Goal: Find contact information: Find contact information

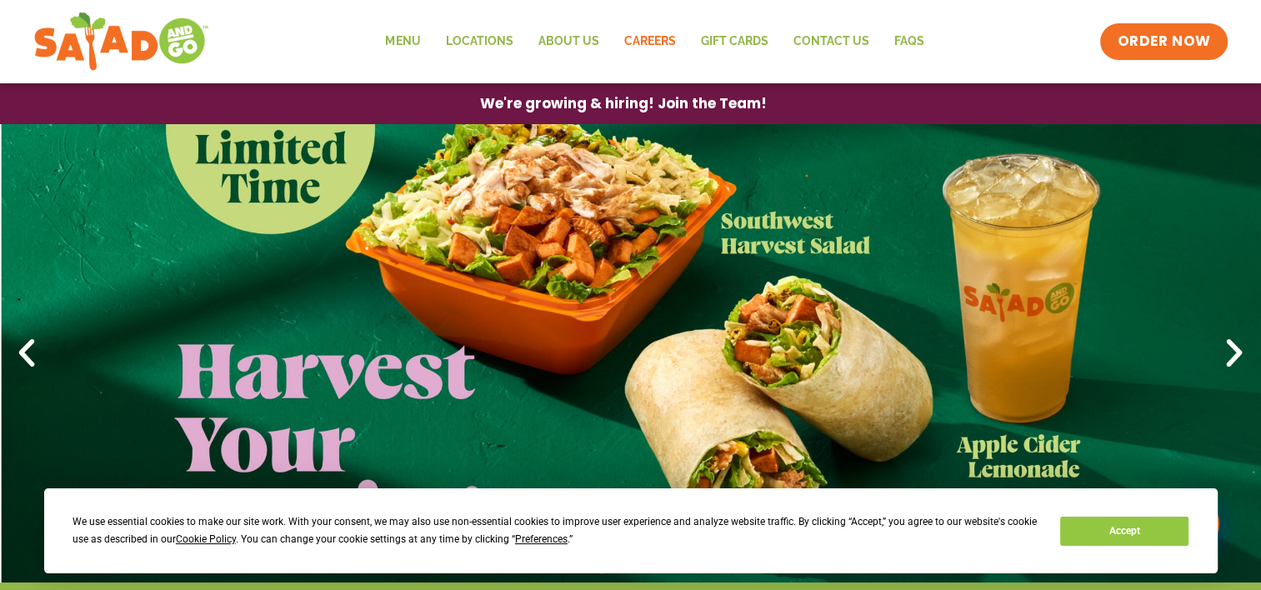
click at [673, 48] on link "Careers" at bounding box center [649, 42] width 77 height 38
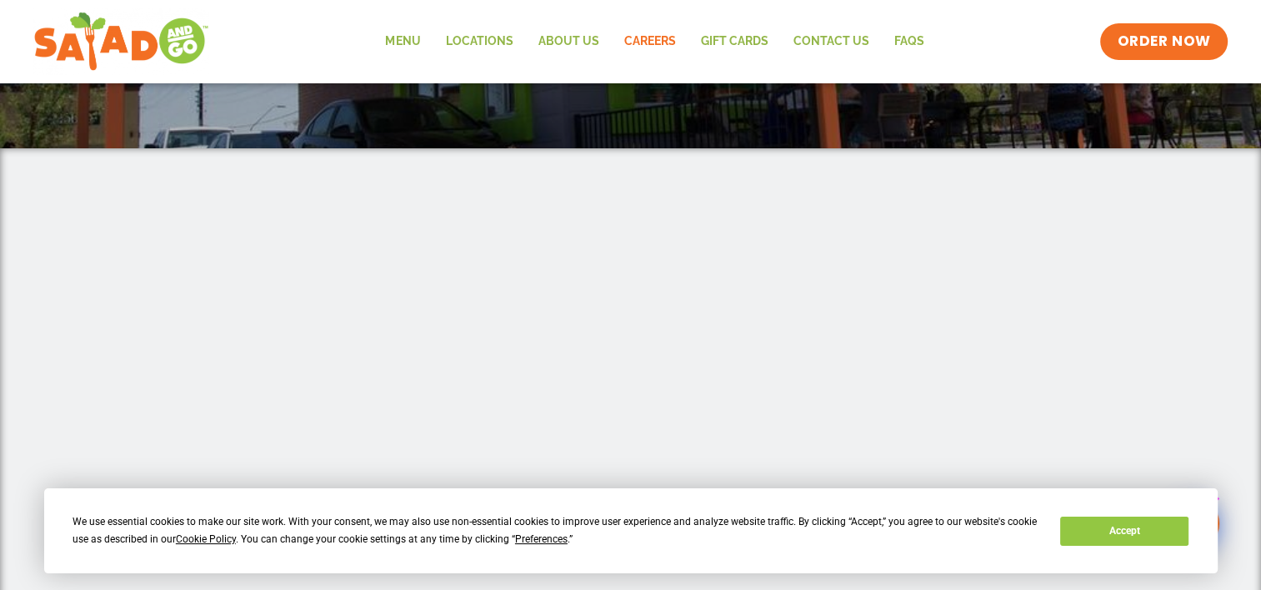
scroll to position [333, 0]
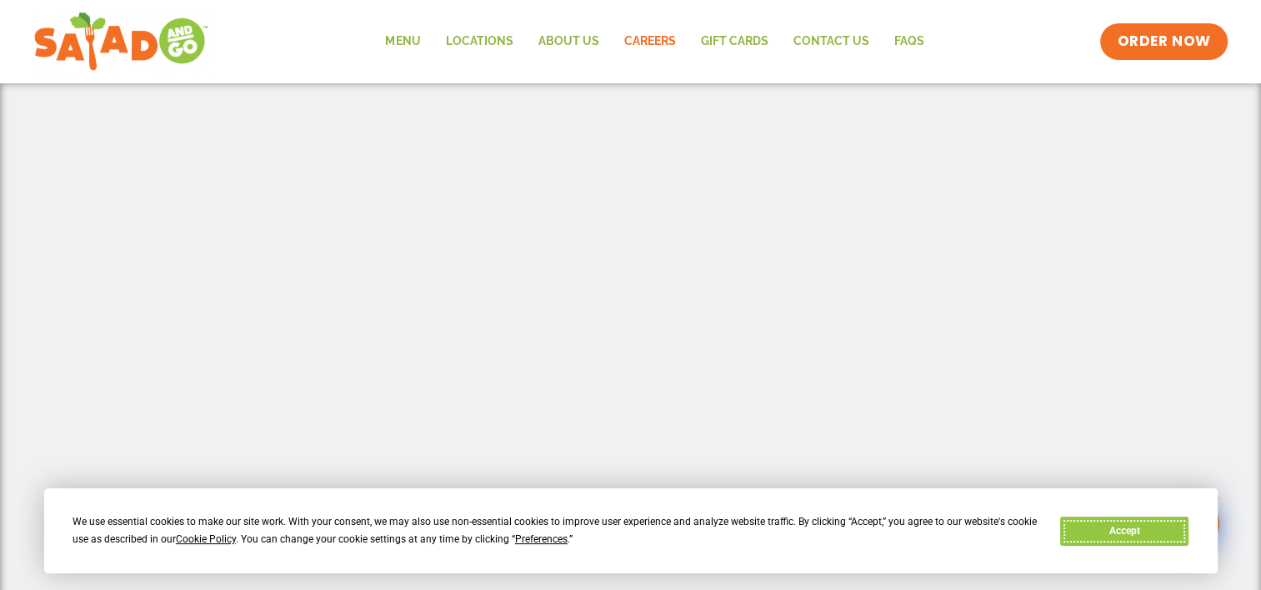
click at [1124, 533] on button "Accept" at bounding box center [1124, 531] width 128 height 29
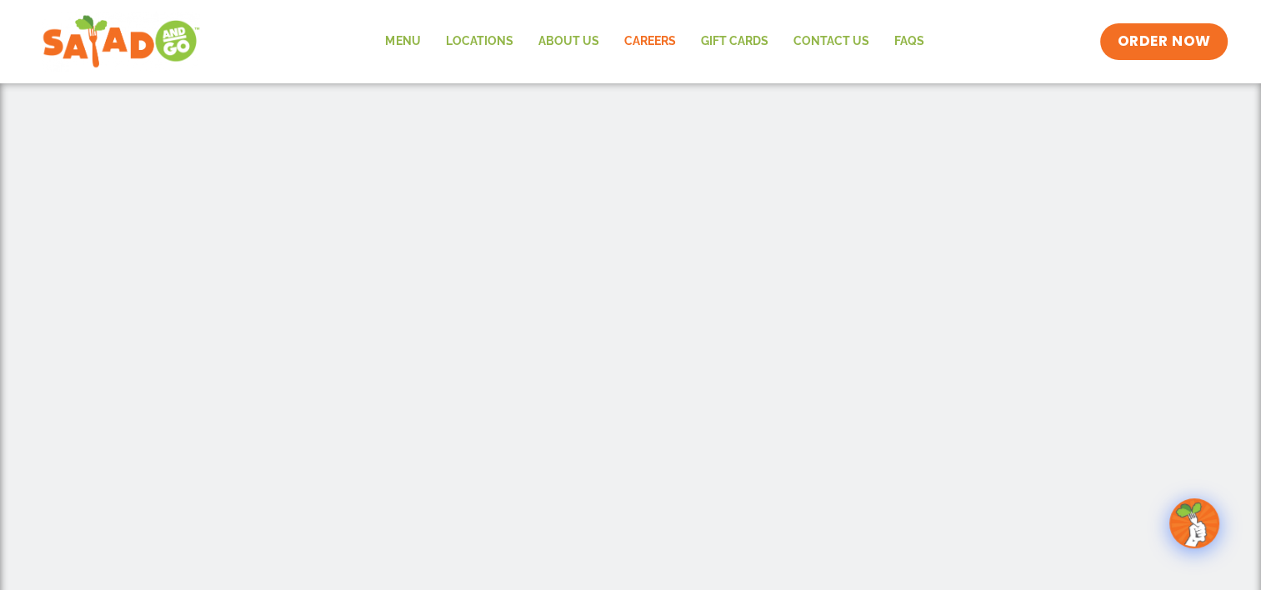
click at [130, 62] on img at bounding box center [122, 42] width 158 height 60
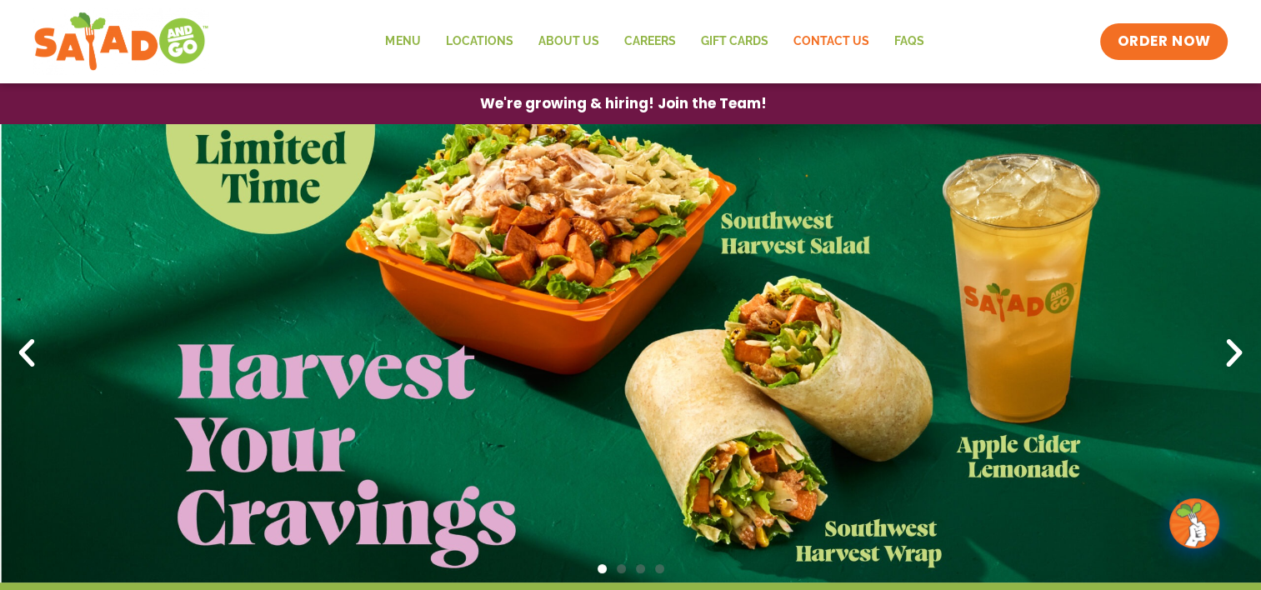
click at [840, 40] on link "Contact Us" at bounding box center [830, 42] width 101 height 38
